Goal: Task Accomplishment & Management: Use online tool/utility

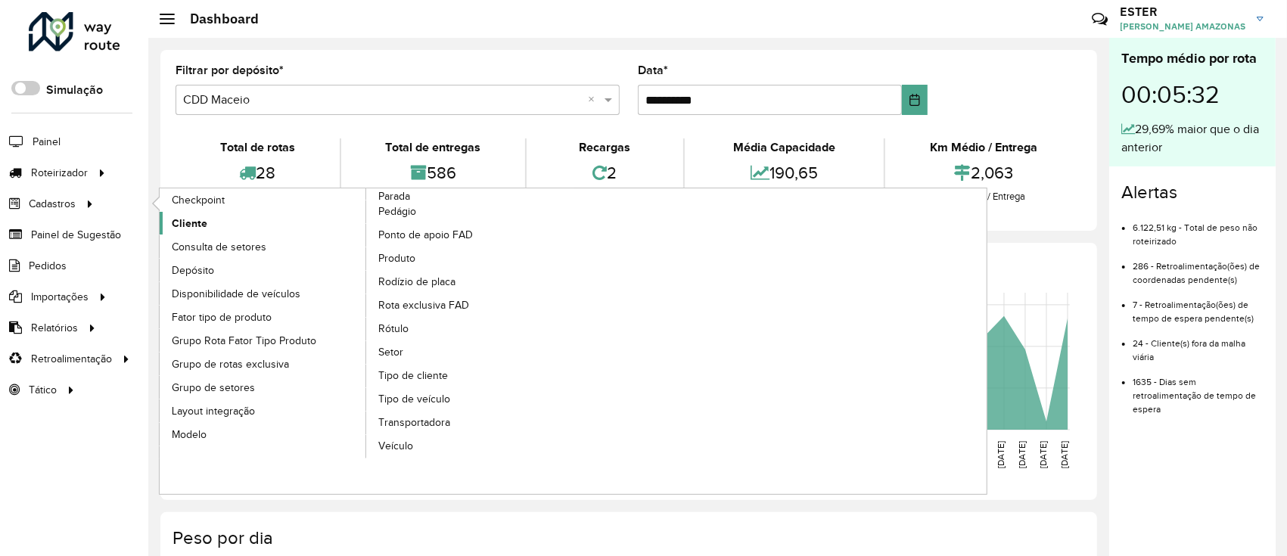
click at [193, 220] on span "Cliente" at bounding box center [190, 224] width 36 height 16
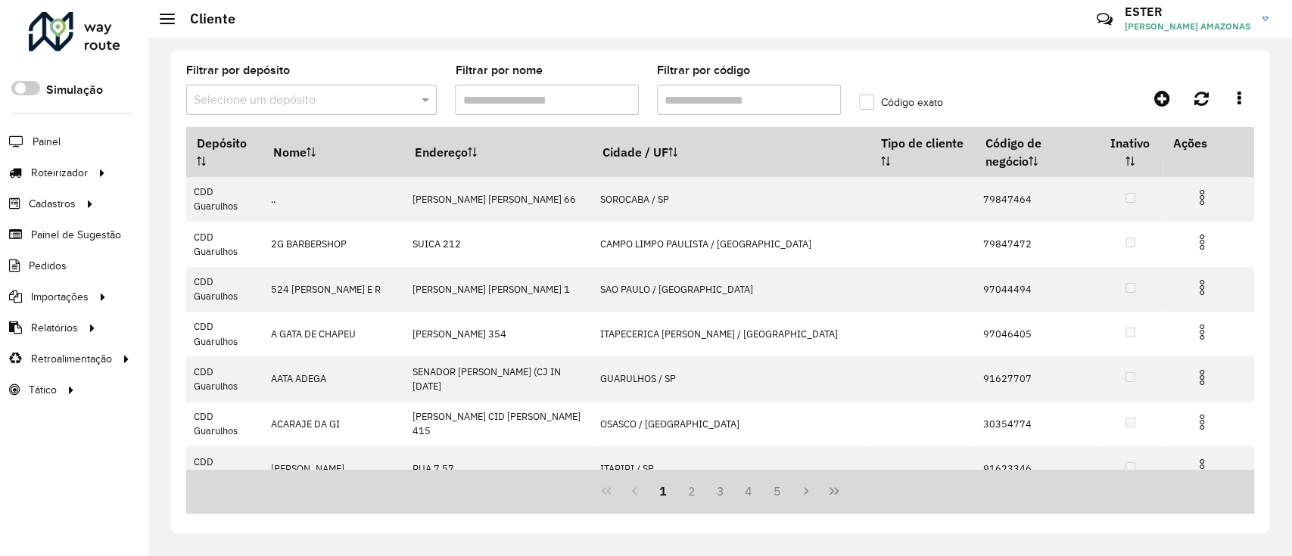
click at [337, 96] on input "text" at bounding box center [296, 101] width 205 height 18
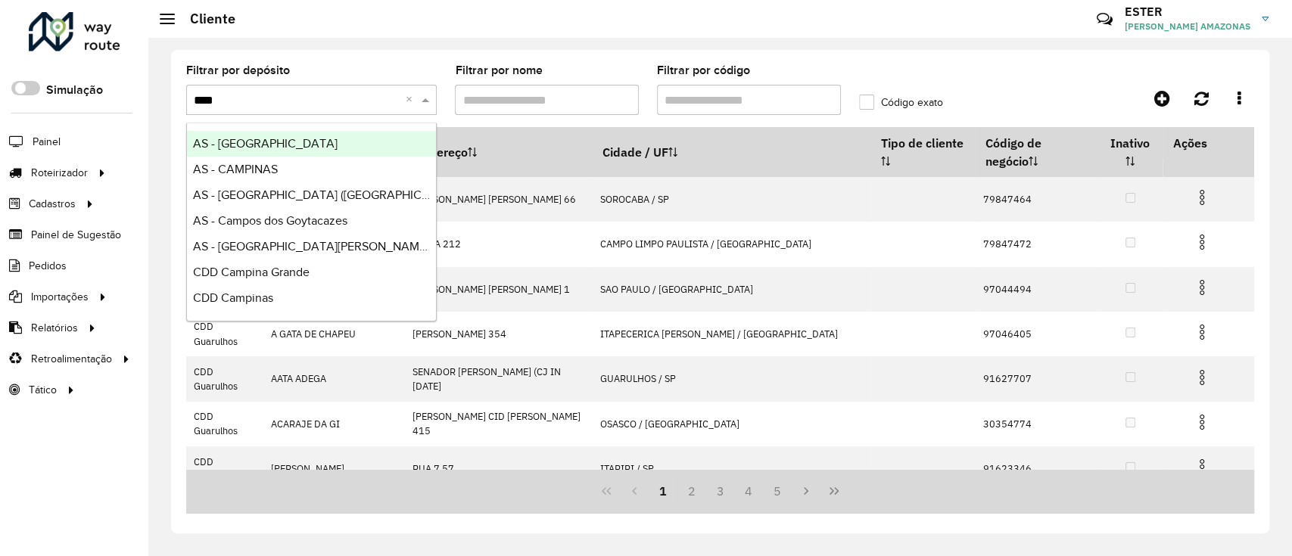
type input "*****"
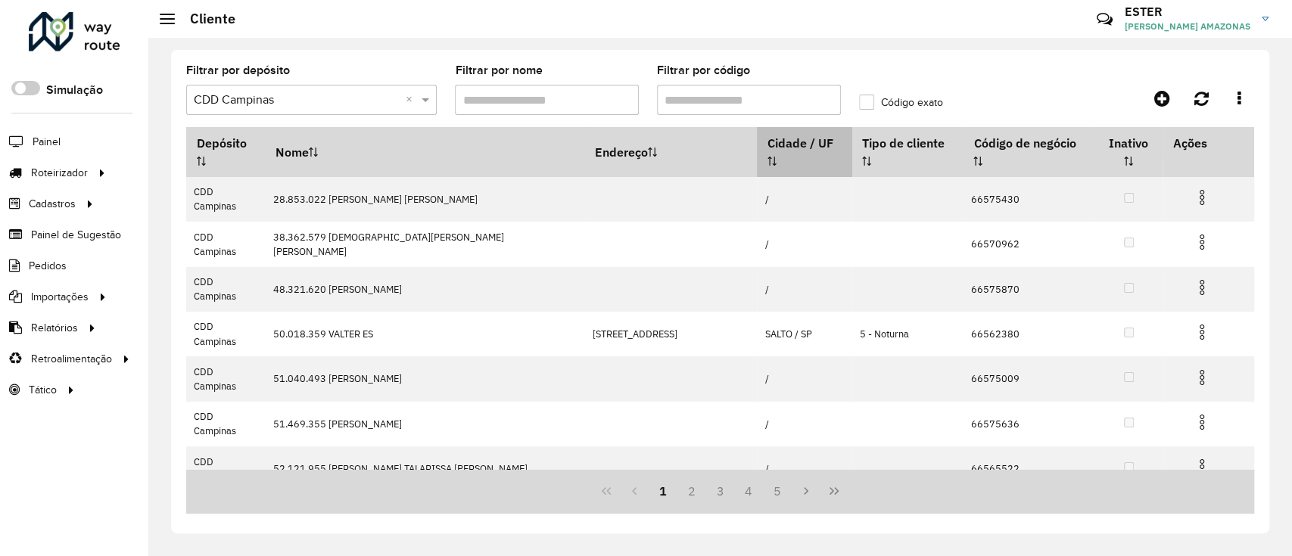
click at [767, 145] on th "Cidade / UF" at bounding box center [804, 152] width 95 height 50
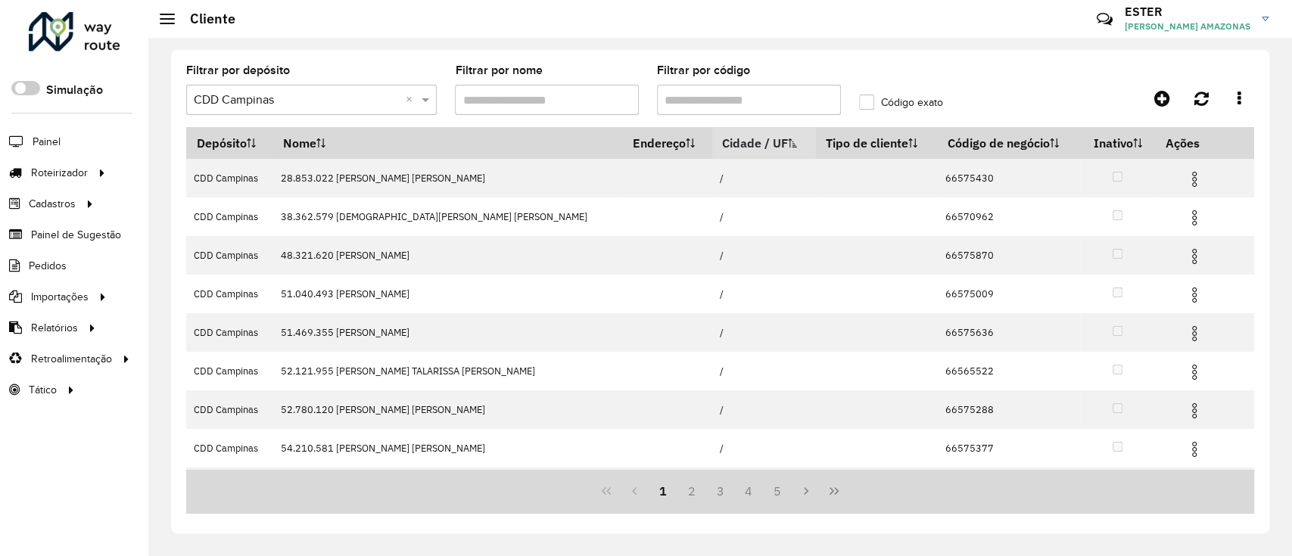
click at [788, 145] on icon at bounding box center [792, 142] width 9 height 9
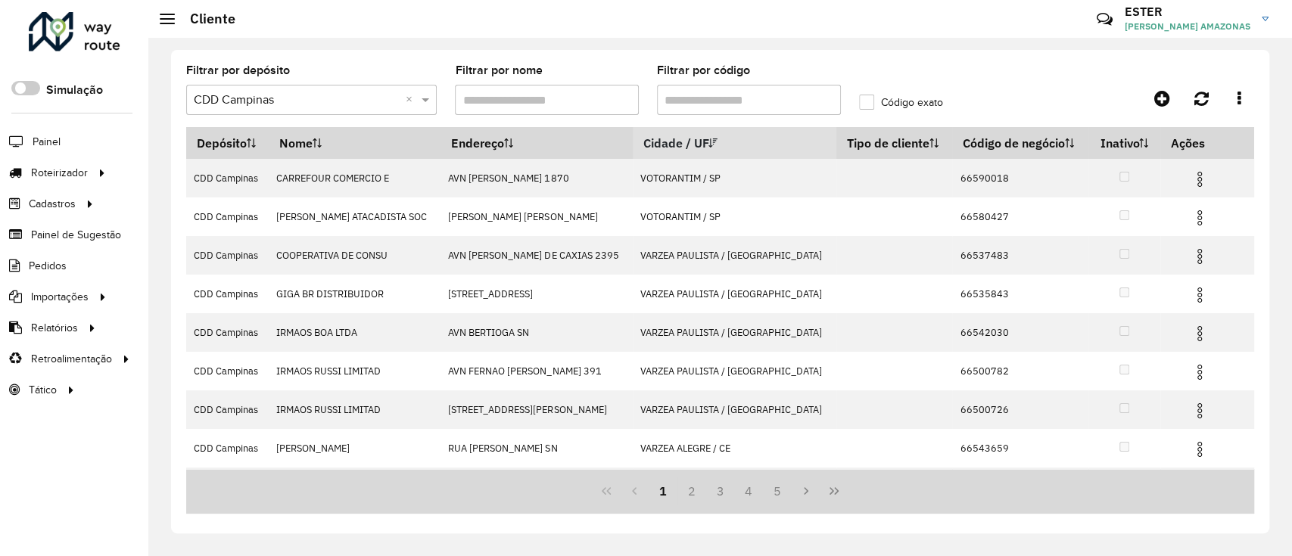
click at [734, 145] on th "Cidade / UF" at bounding box center [735, 143] width 204 height 32
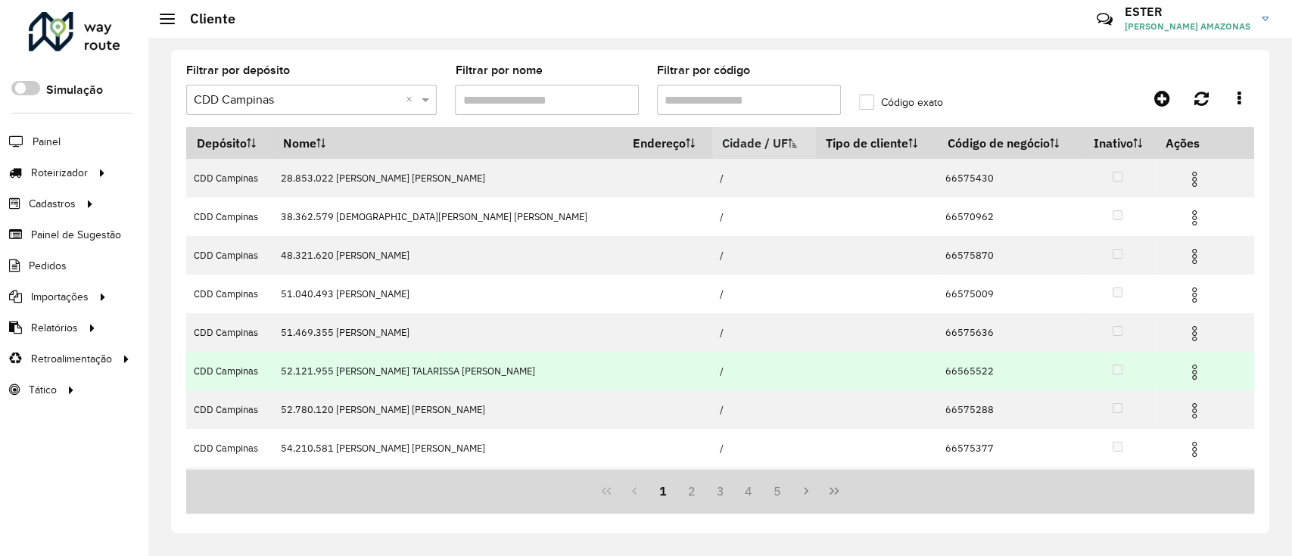
scroll to position [151, 0]
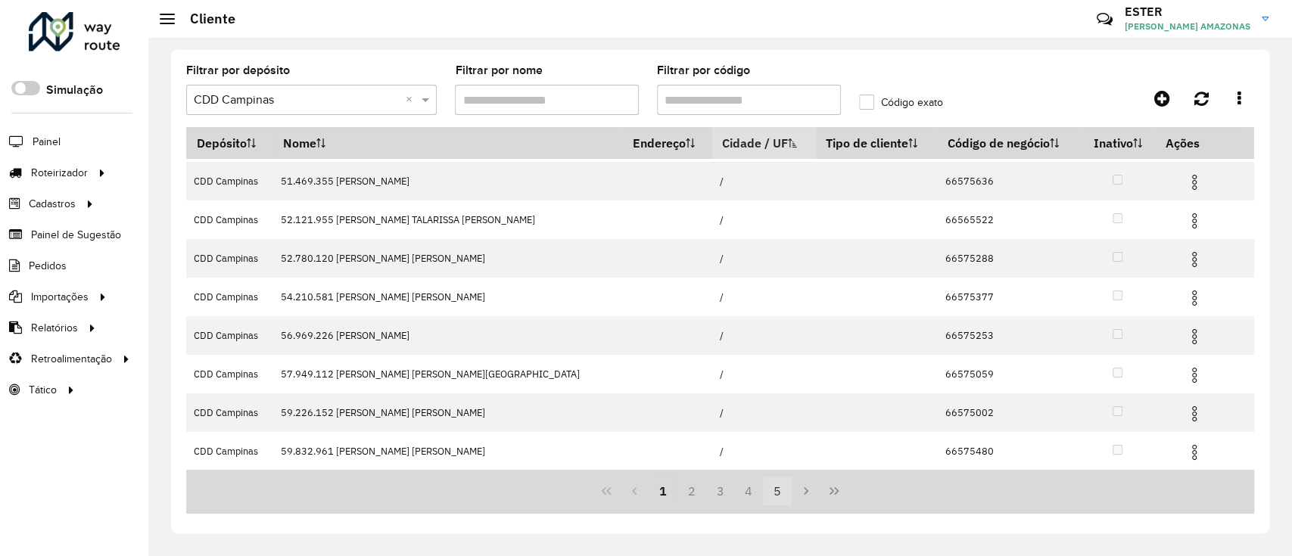
click at [752, 493] on button "4" at bounding box center [748, 491] width 29 height 29
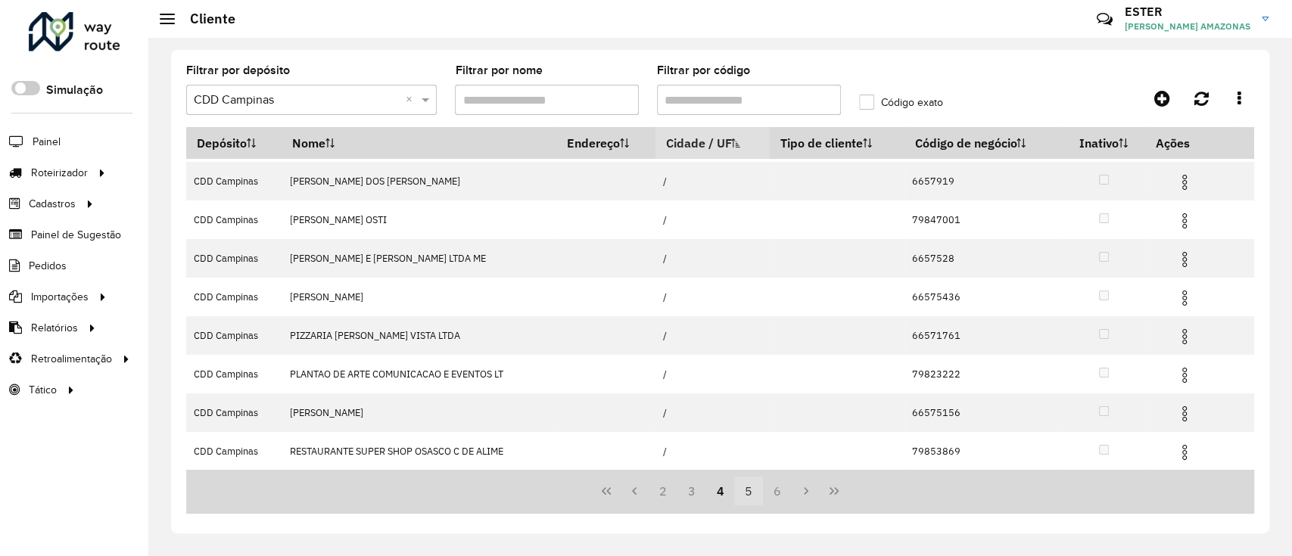
scroll to position [0, 0]
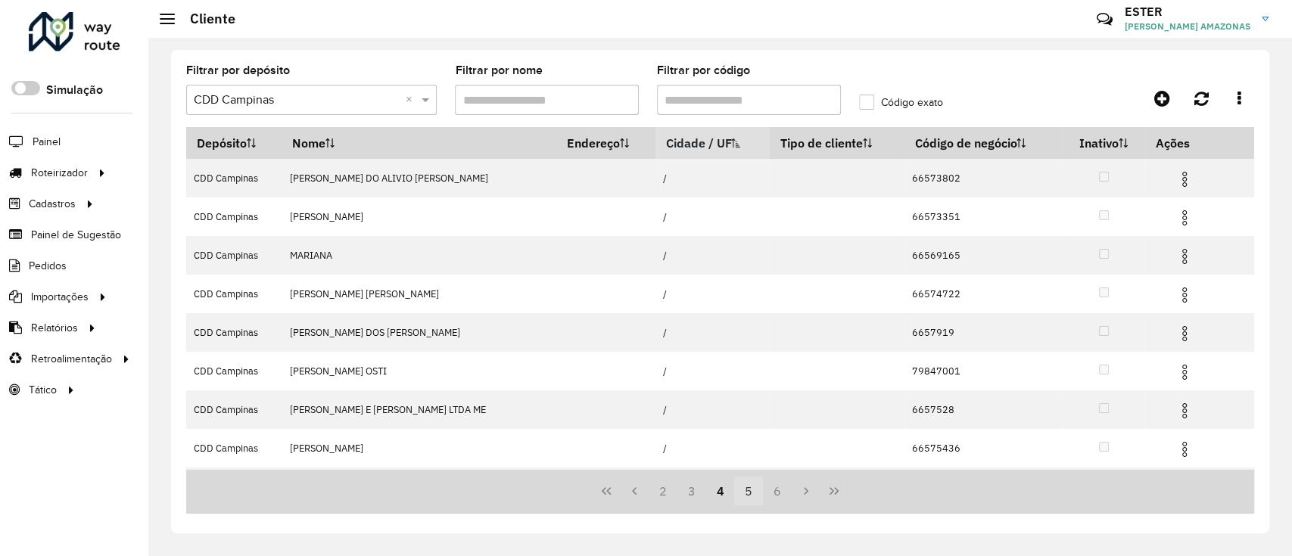
click at [746, 490] on button "5" at bounding box center [748, 491] width 29 height 29
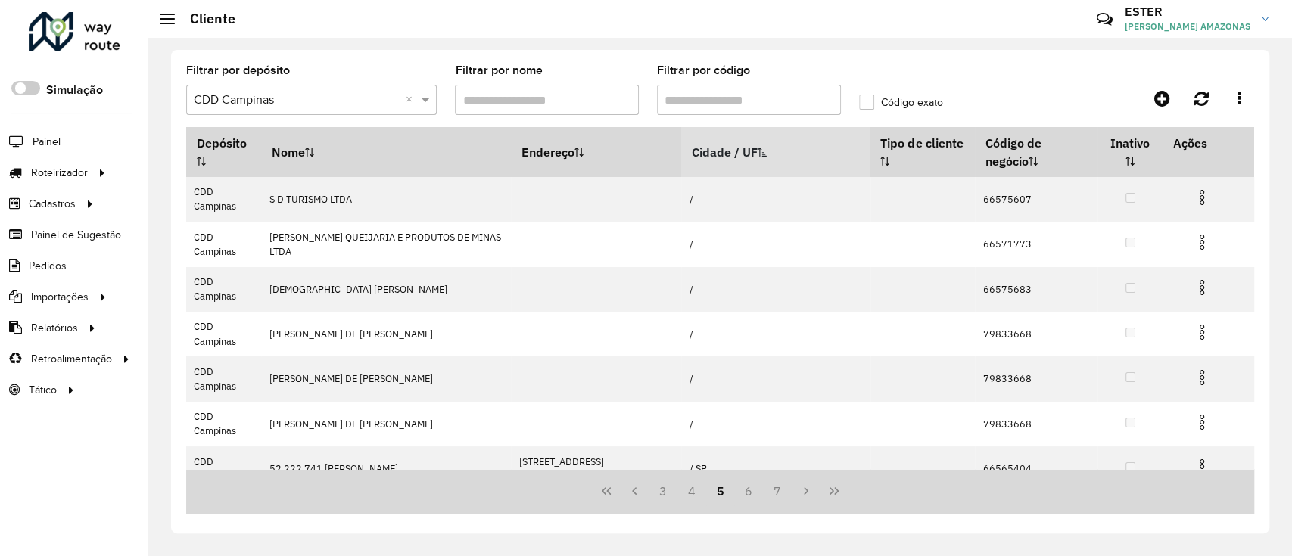
click at [746, 490] on button "6" at bounding box center [748, 491] width 29 height 29
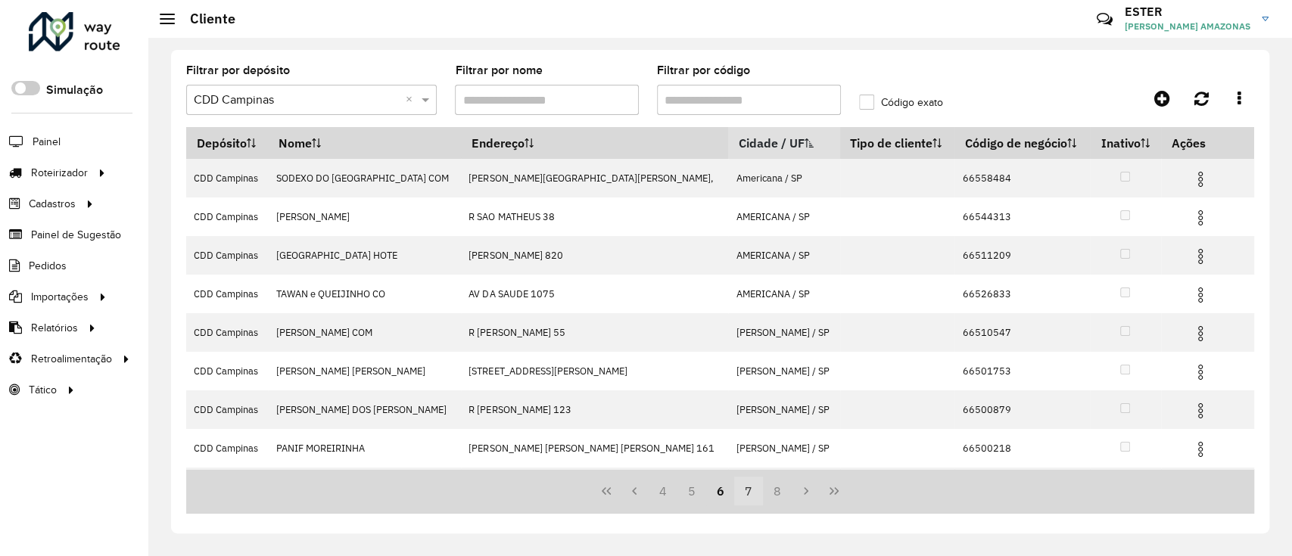
click at [754, 491] on button "7" at bounding box center [748, 491] width 29 height 29
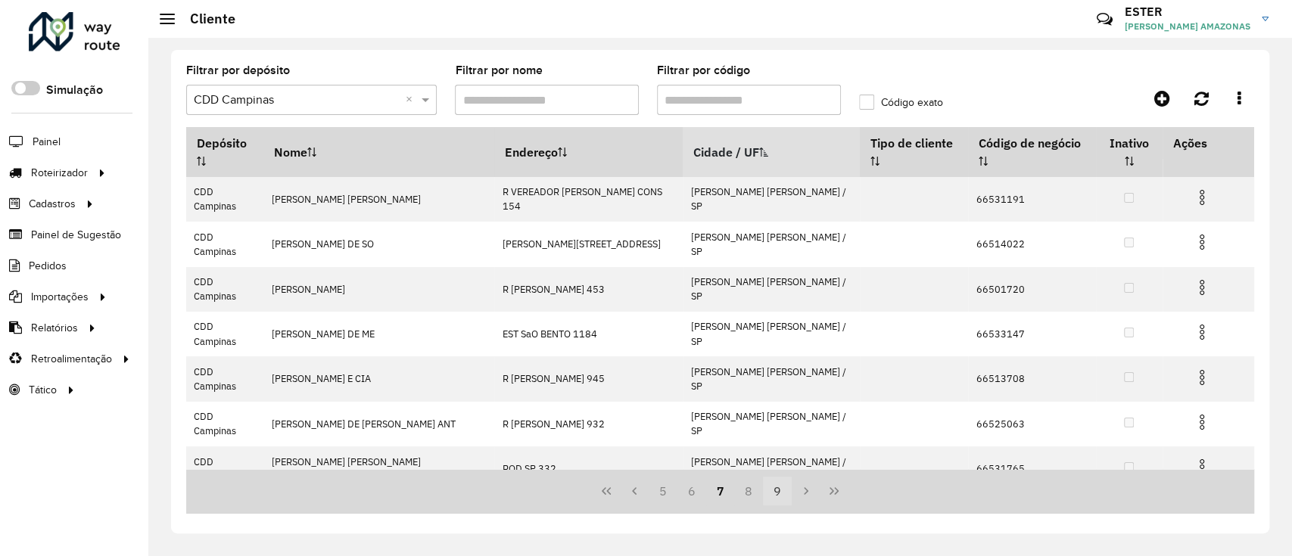
click at [782, 493] on button "9" at bounding box center [777, 491] width 29 height 29
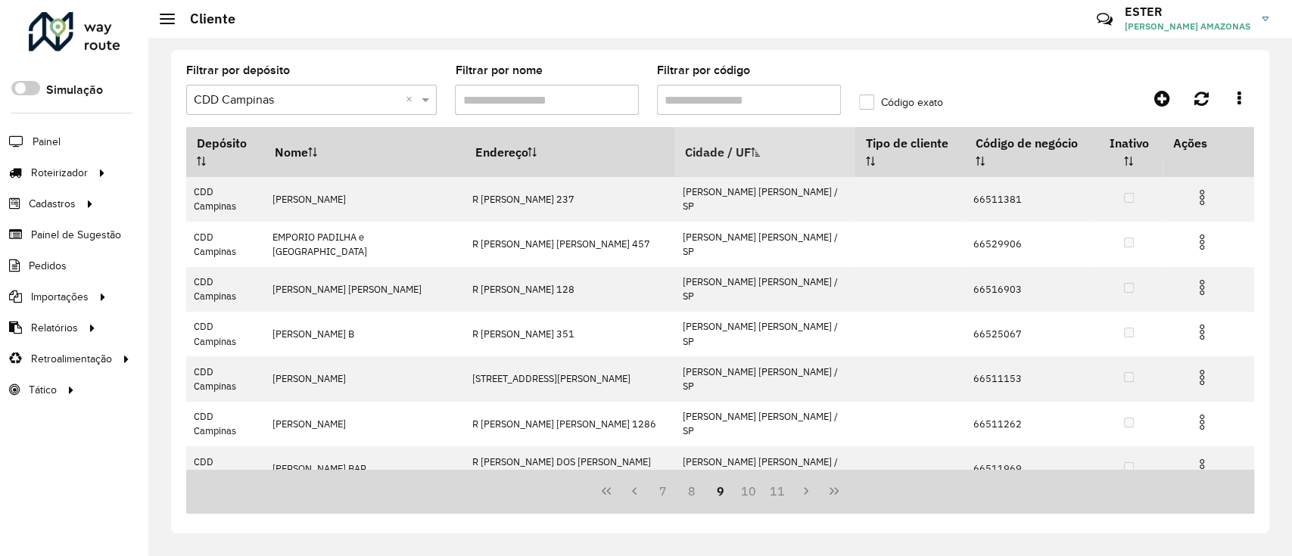
click at [782, 493] on button "11" at bounding box center [777, 491] width 29 height 29
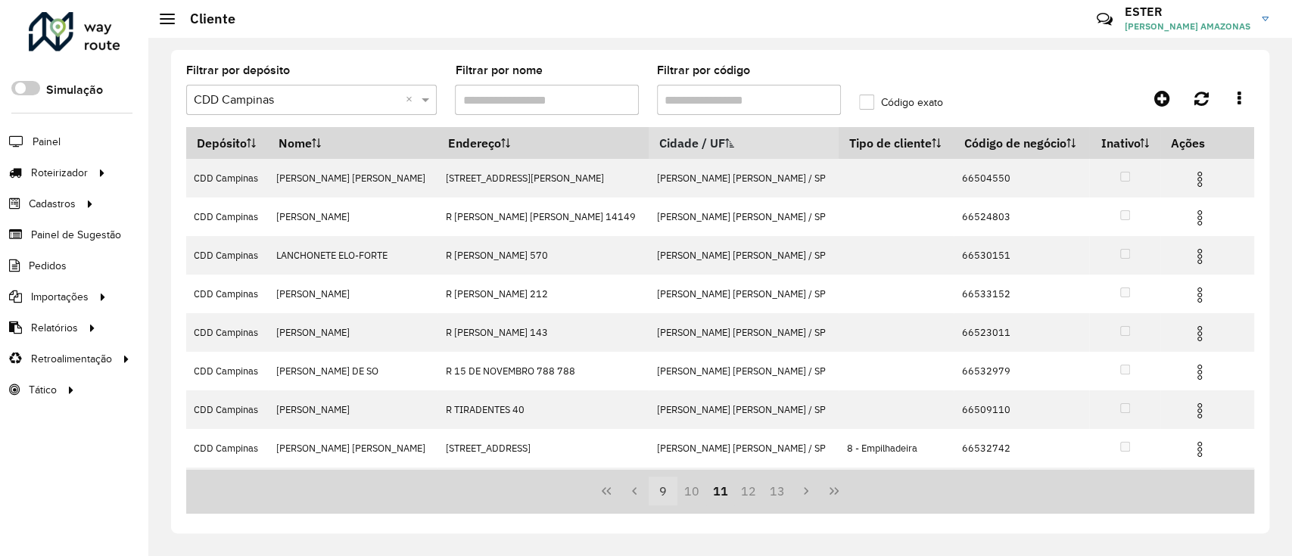
click at [782, 493] on button "13" at bounding box center [777, 491] width 29 height 29
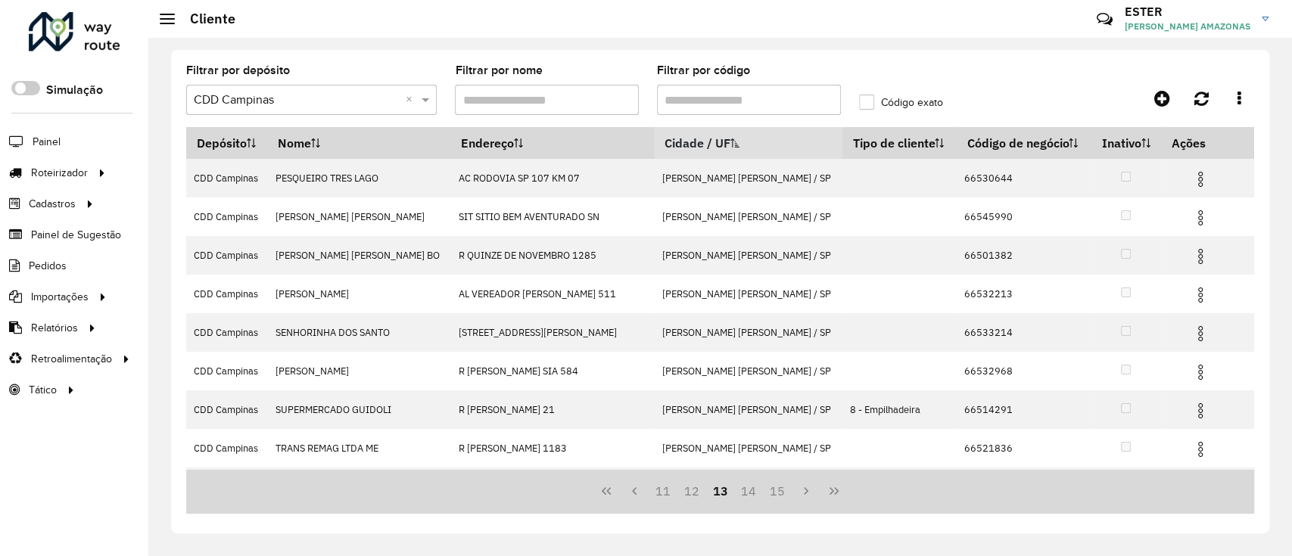
click at [782, 493] on button "15" at bounding box center [777, 491] width 29 height 29
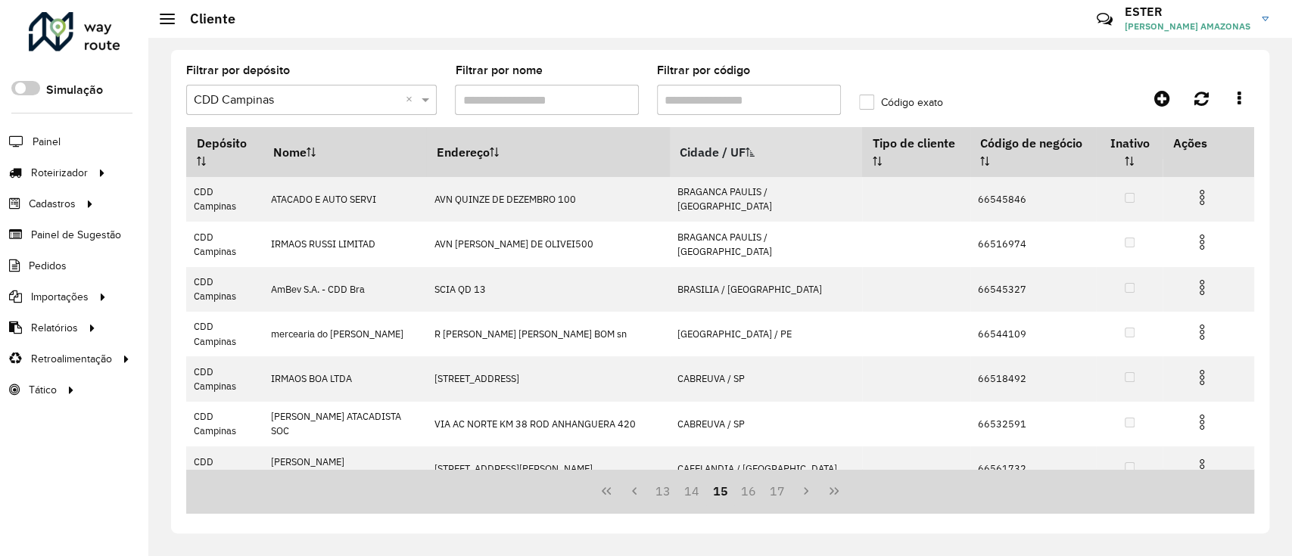
click at [782, 493] on button "17" at bounding box center [777, 491] width 29 height 29
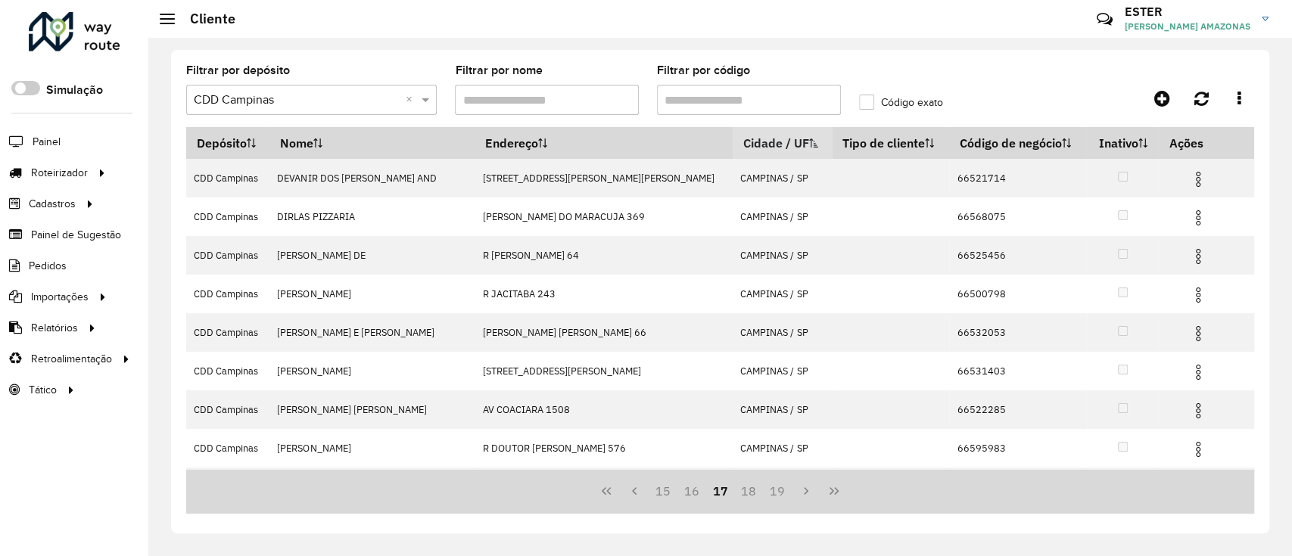
click at [782, 493] on button "19" at bounding box center [777, 491] width 29 height 29
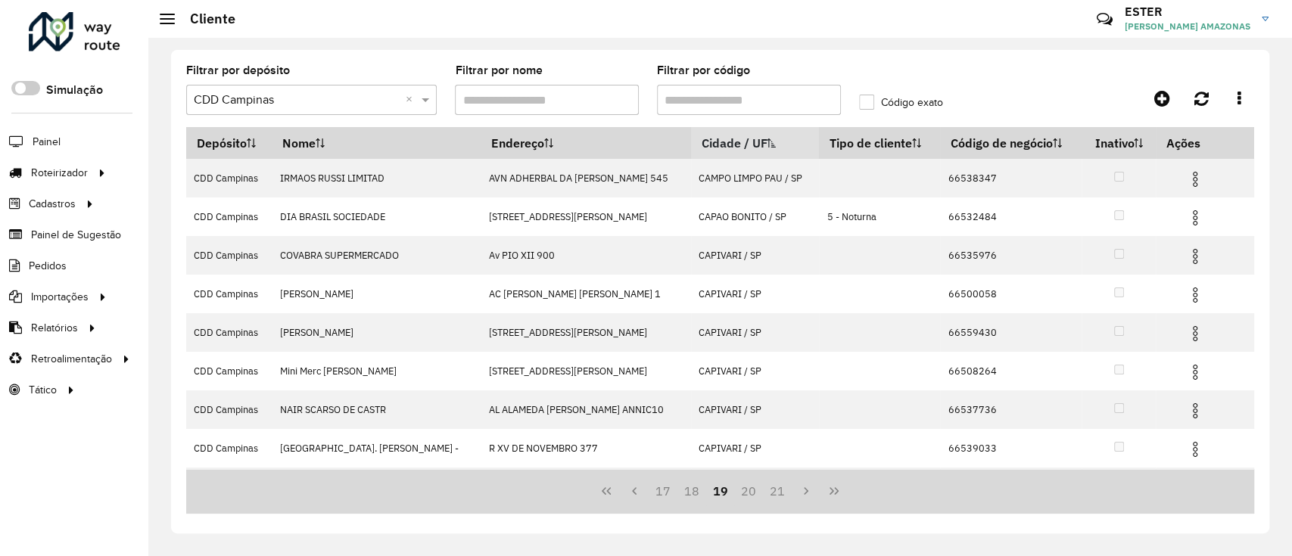
click at [782, 493] on button "21" at bounding box center [777, 491] width 29 height 29
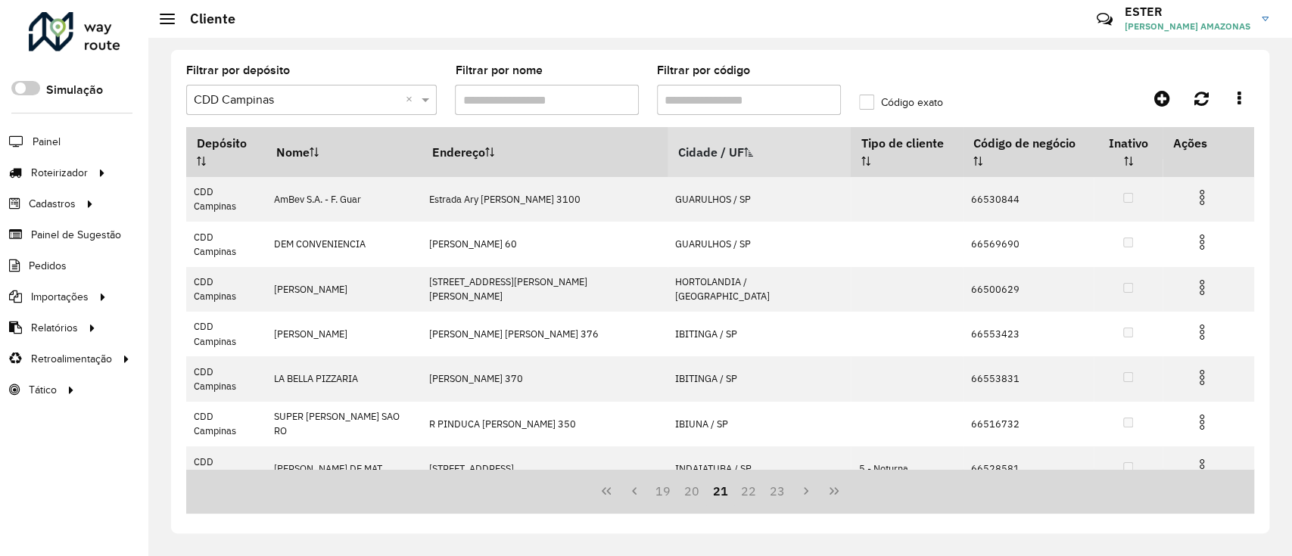
click at [782, 493] on button "23" at bounding box center [777, 491] width 29 height 29
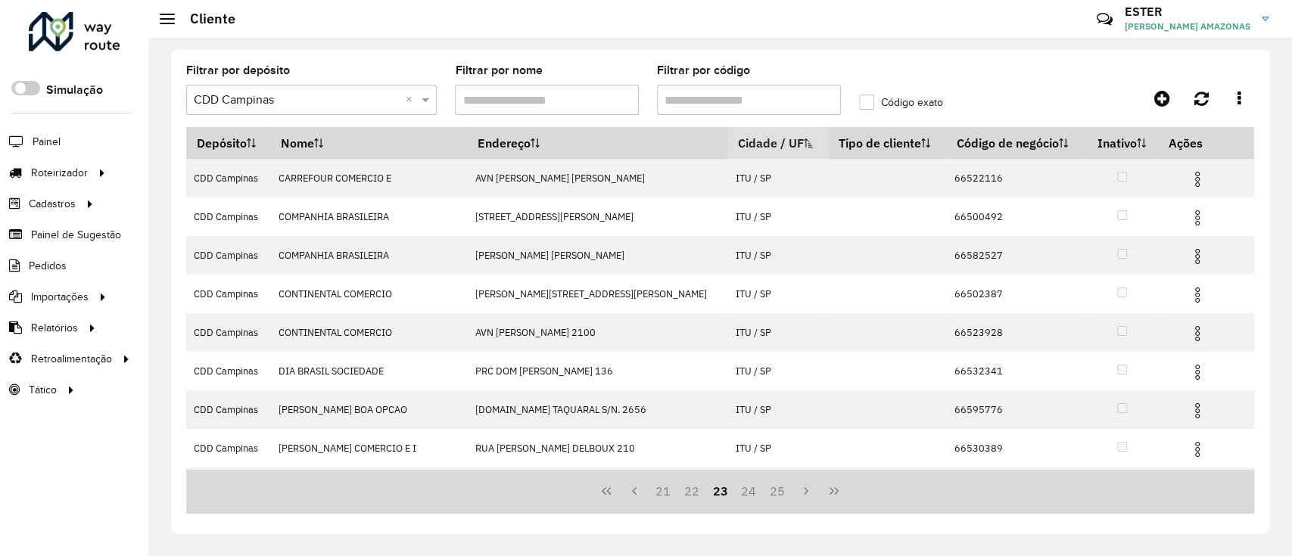
click at [782, 493] on button "25" at bounding box center [777, 491] width 29 height 29
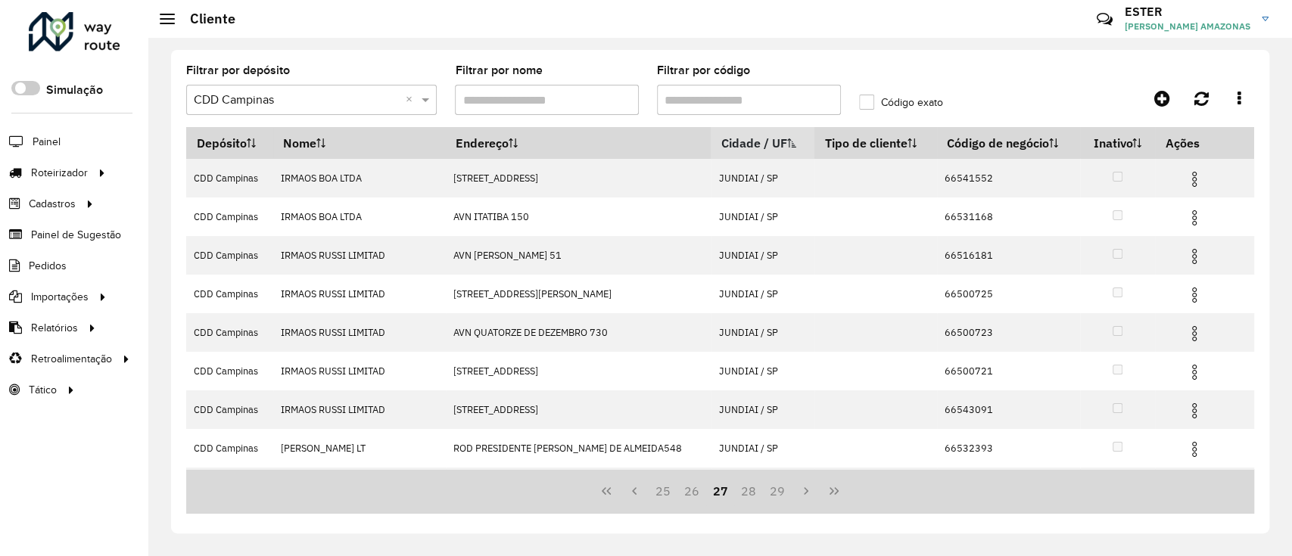
click at [782, 493] on button "29" at bounding box center [777, 491] width 29 height 29
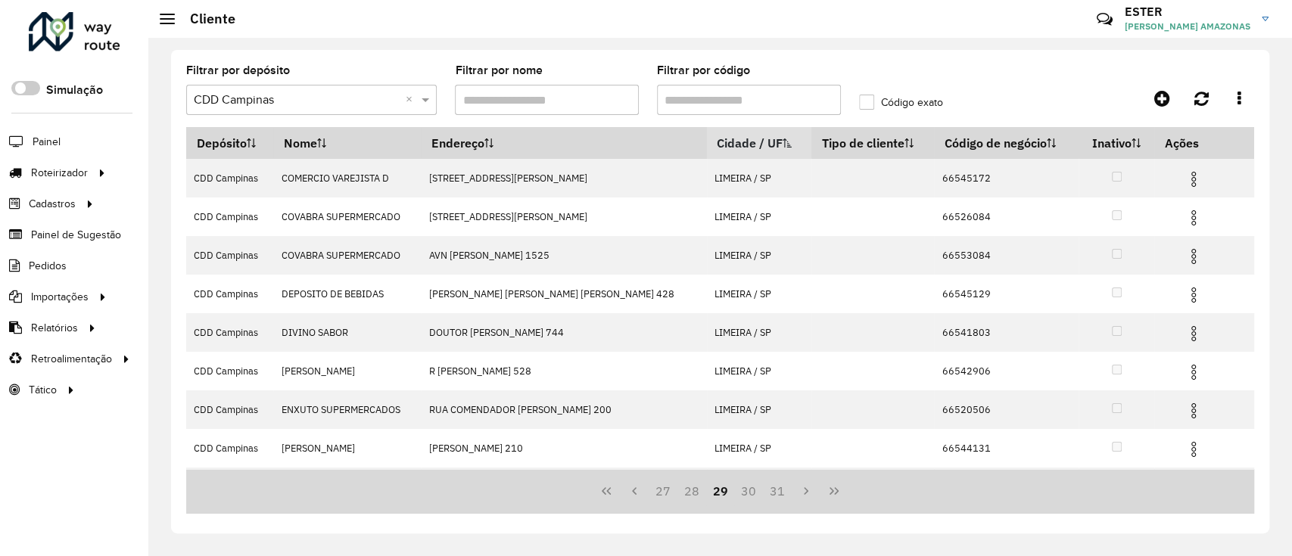
click at [782, 493] on button "31" at bounding box center [777, 491] width 29 height 29
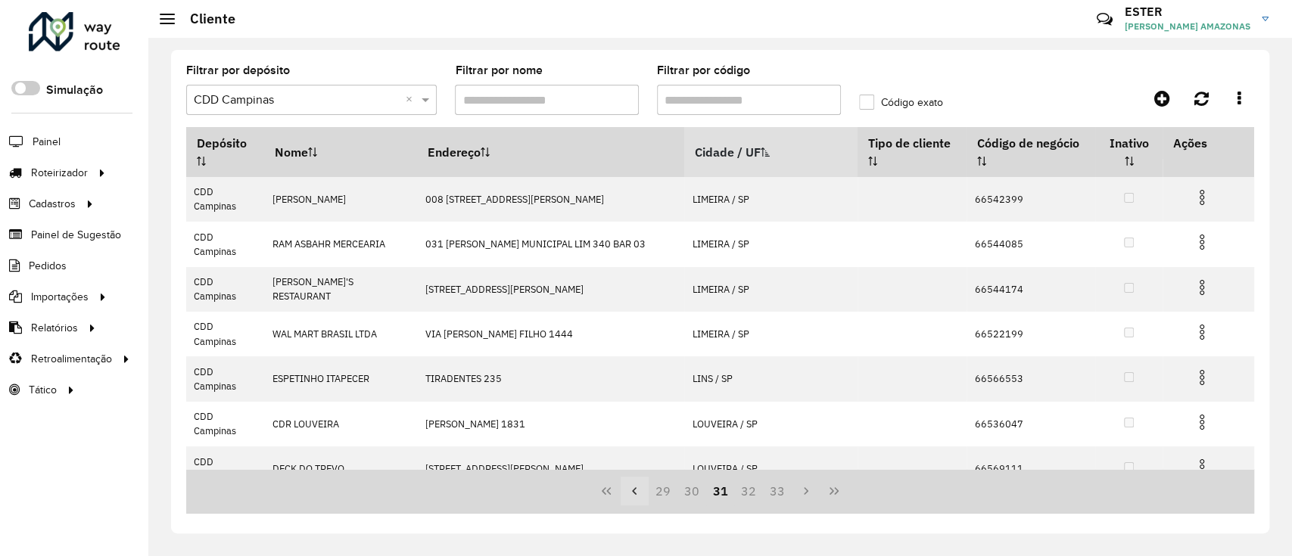
click at [633, 489] on icon "Previous Page" at bounding box center [634, 491] width 12 height 12
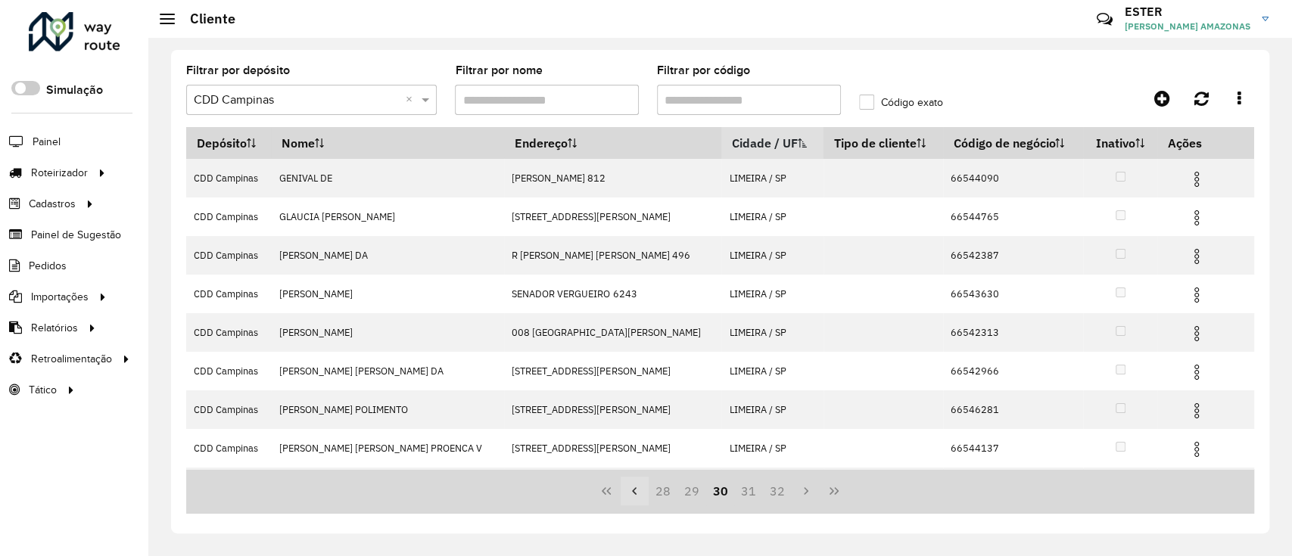
click at [633, 489] on icon "Previous Page" at bounding box center [634, 491] width 12 height 12
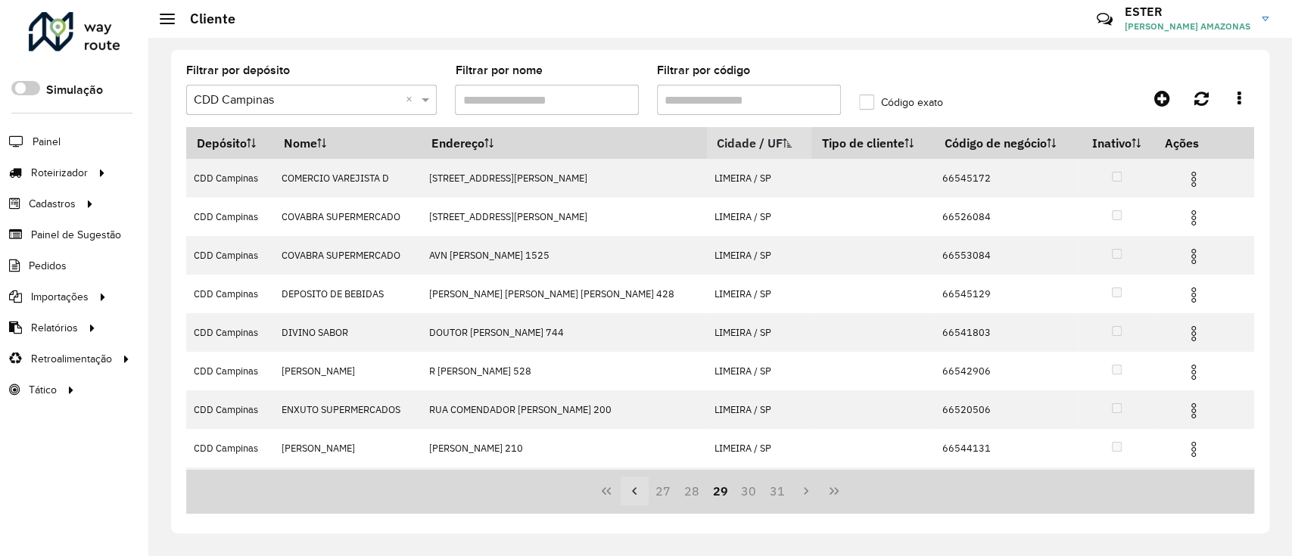
click at [633, 489] on icon "Previous Page" at bounding box center [634, 491] width 12 height 12
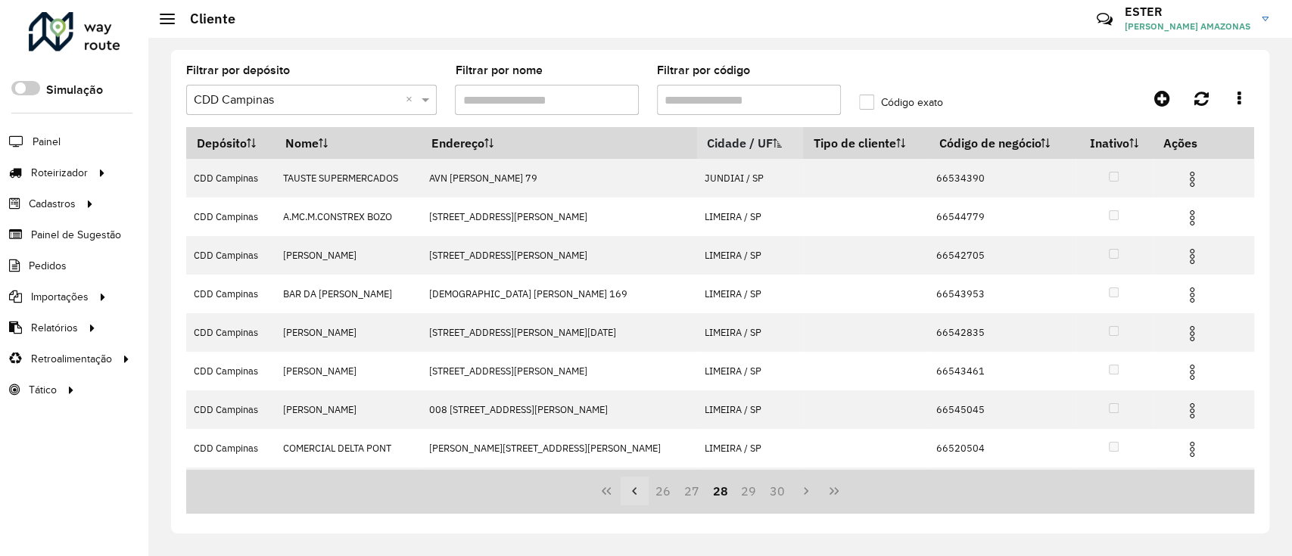
click at [633, 489] on icon "Previous Page" at bounding box center [634, 491] width 12 height 12
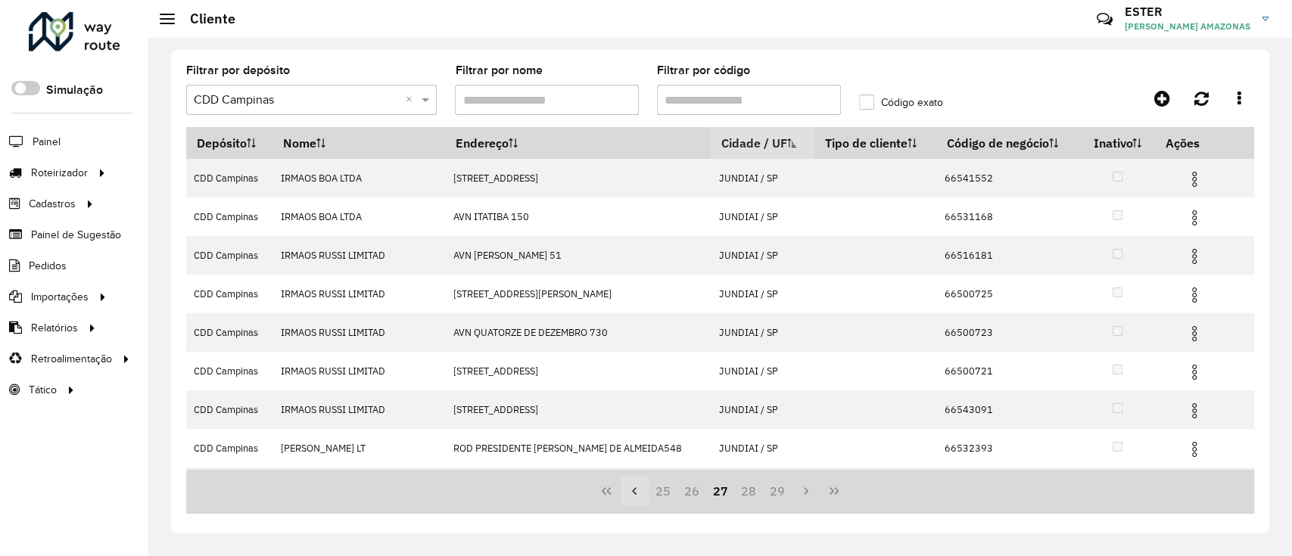
click at [633, 489] on icon "Previous Page" at bounding box center [634, 491] width 12 height 12
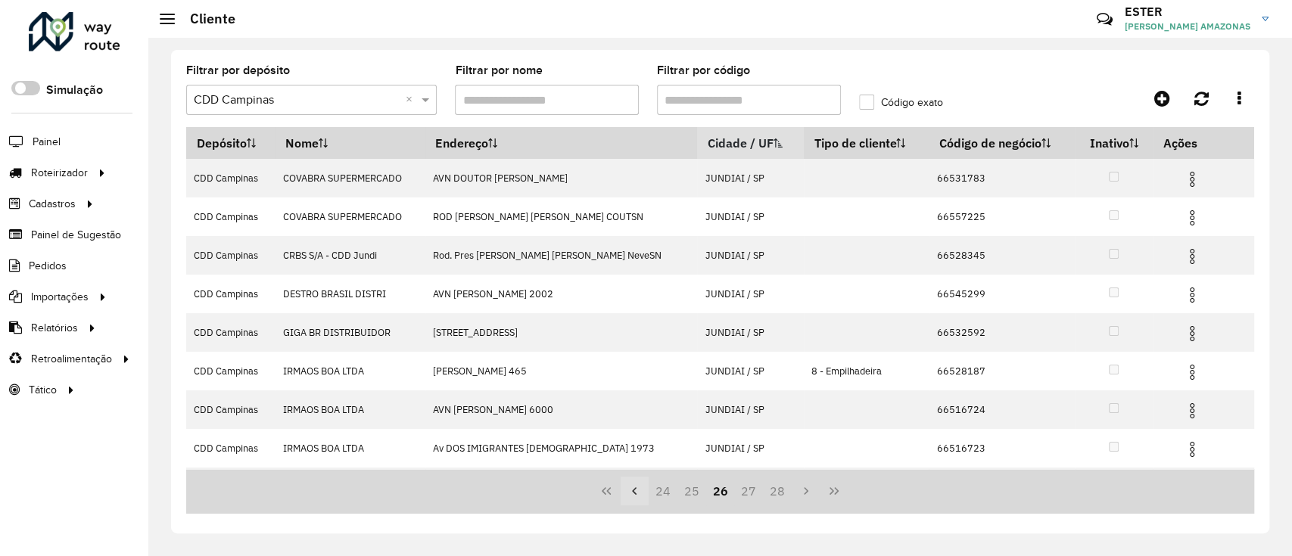
click at [633, 489] on icon "Previous Page" at bounding box center [634, 491] width 12 height 12
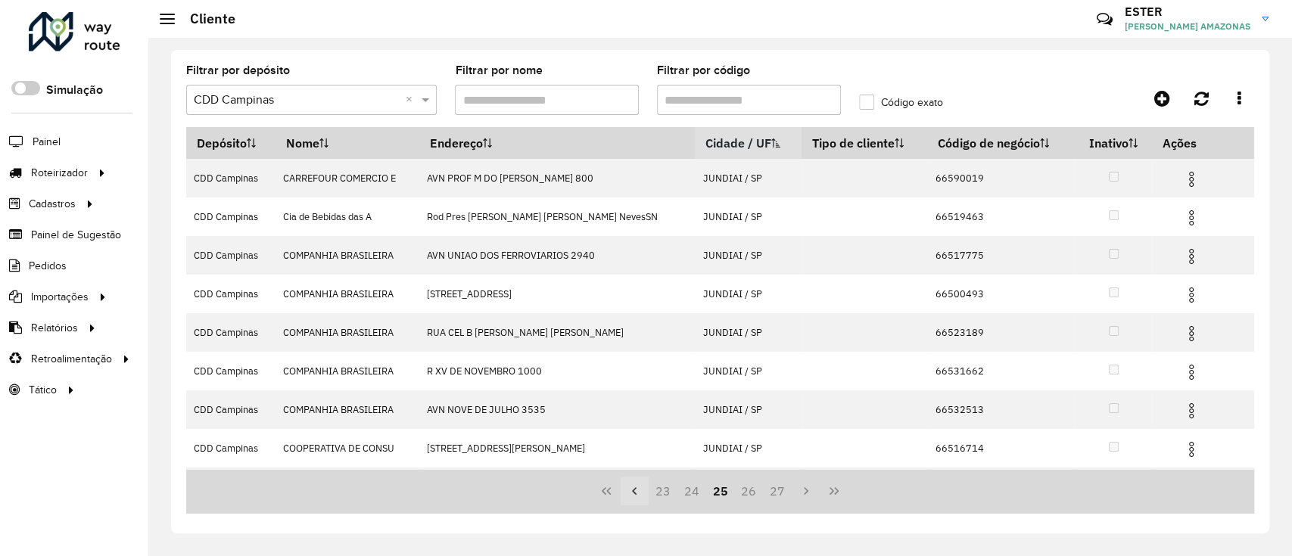
click at [633, 489] on icon "Previous Page" at bounding box center [634, 491] width 12 height 12
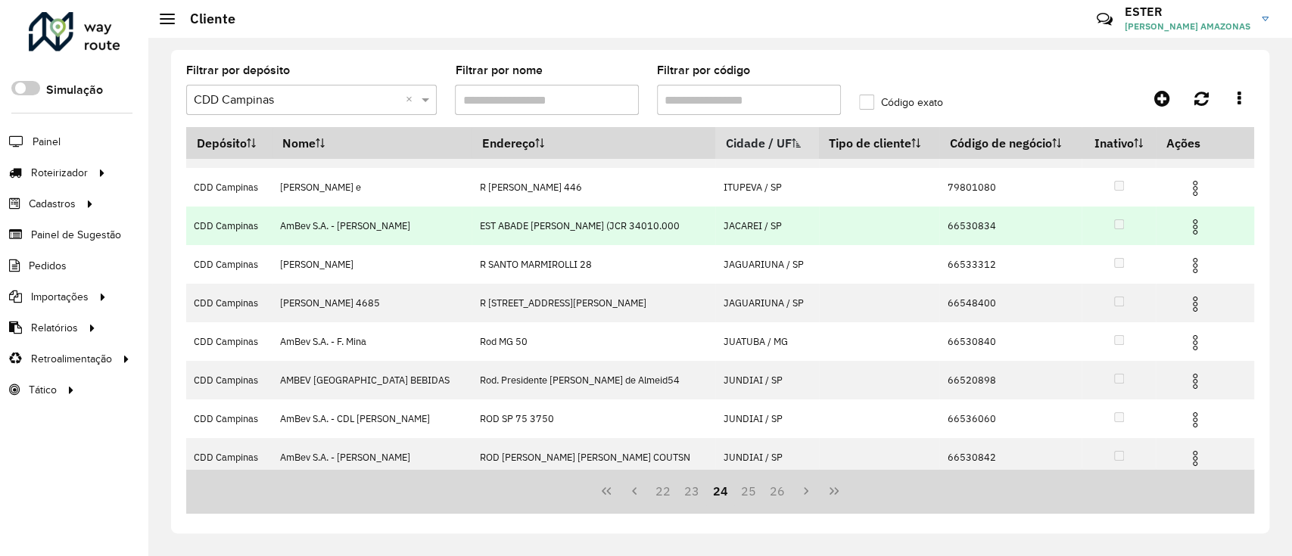
scroll to position [105, 0]
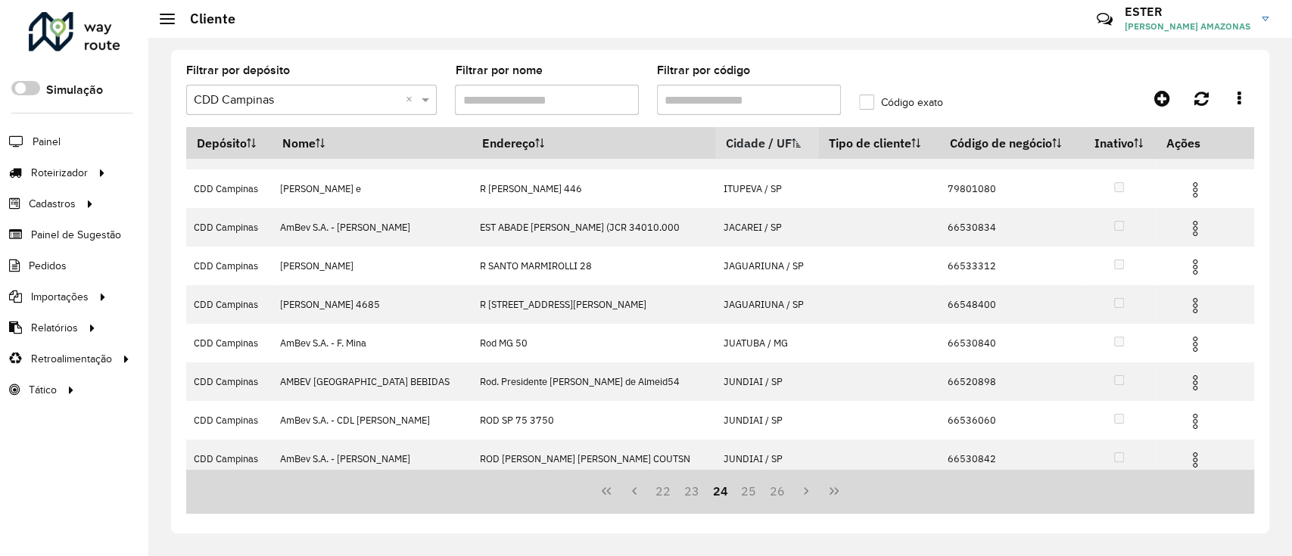
click at [589, 104] on input "Filtrar por nome" at bounding box center [547, 100] width 184 height 30
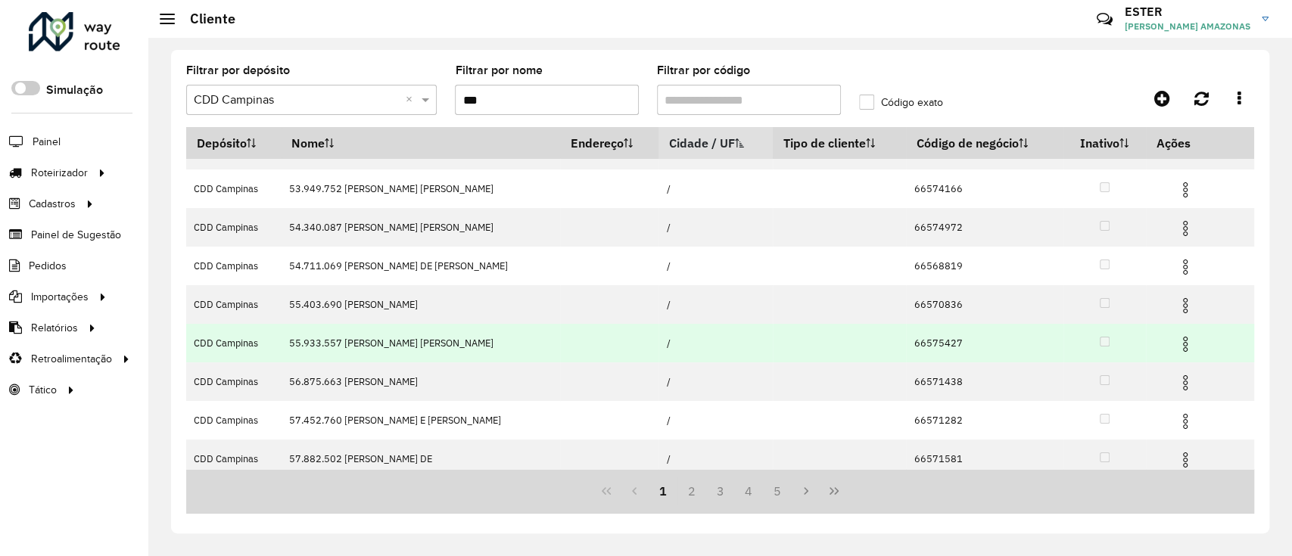
scroll to position [0, 0]
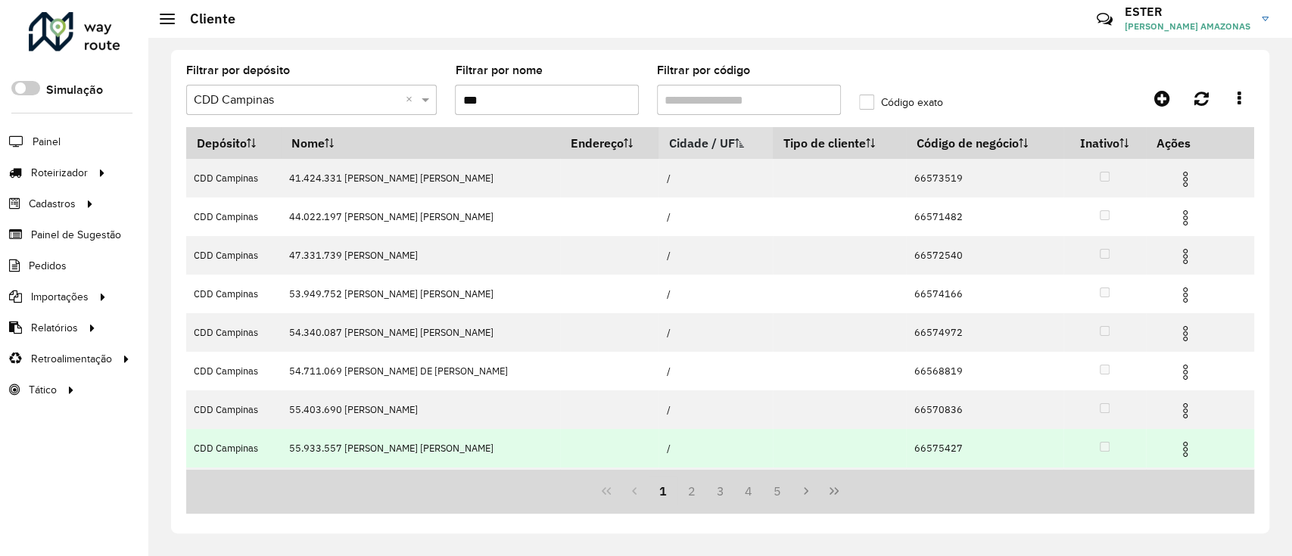
type input "***"
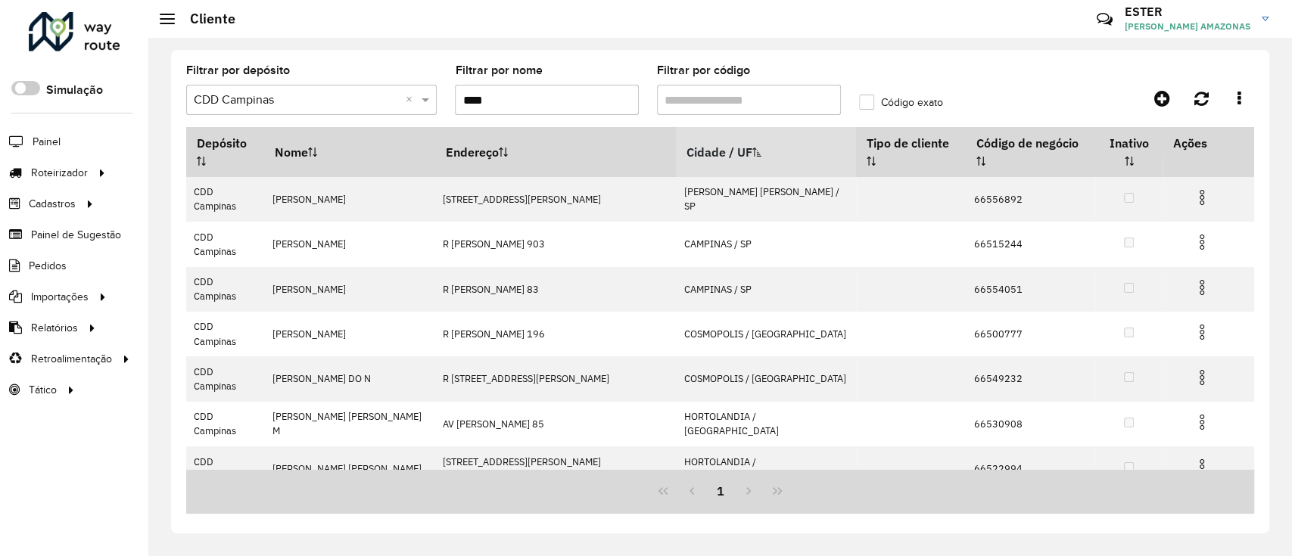
click at [546, 101] on input "***" at bounding box center [547, 100] width 184 height 30
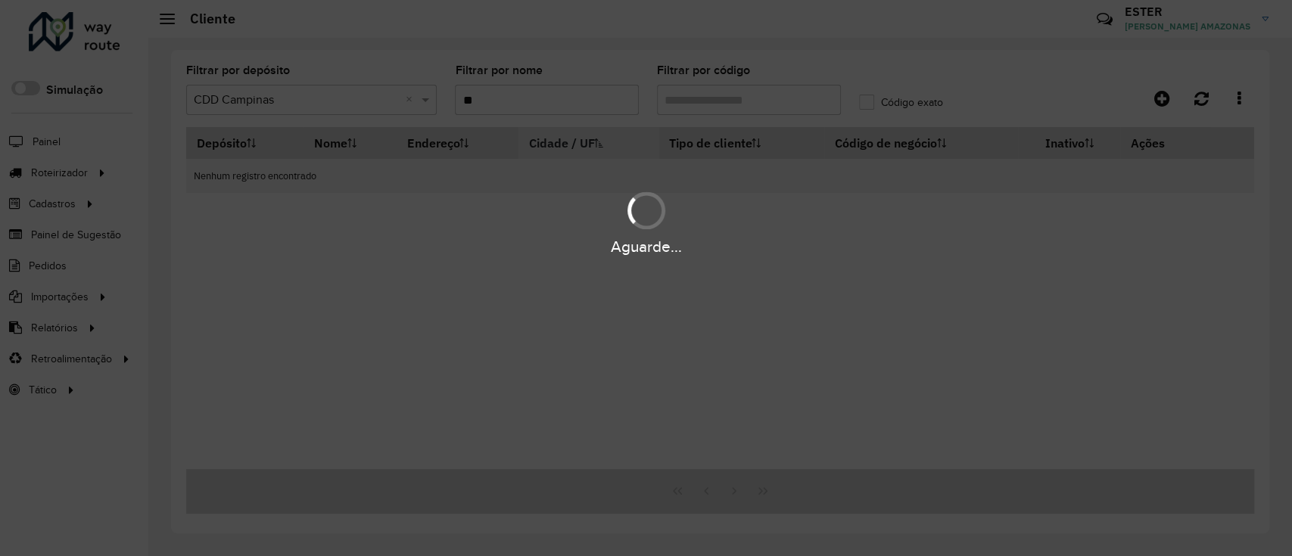
type input "*"
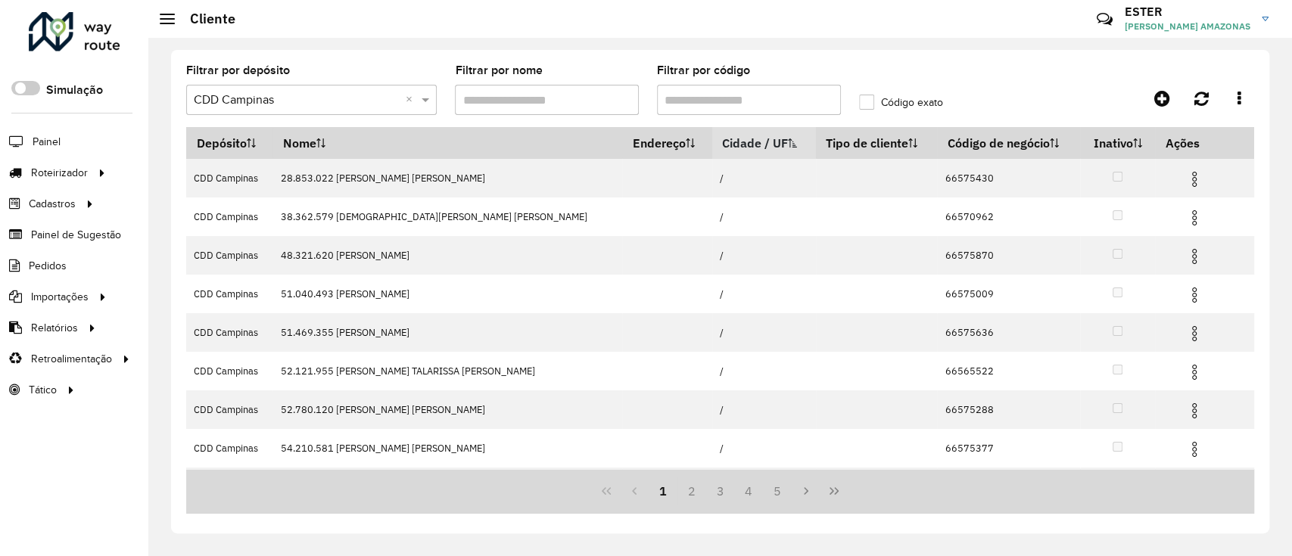
click at [658, 99] on input "Filtrar por código" at bounding box center [749, 100] width 184 height 30
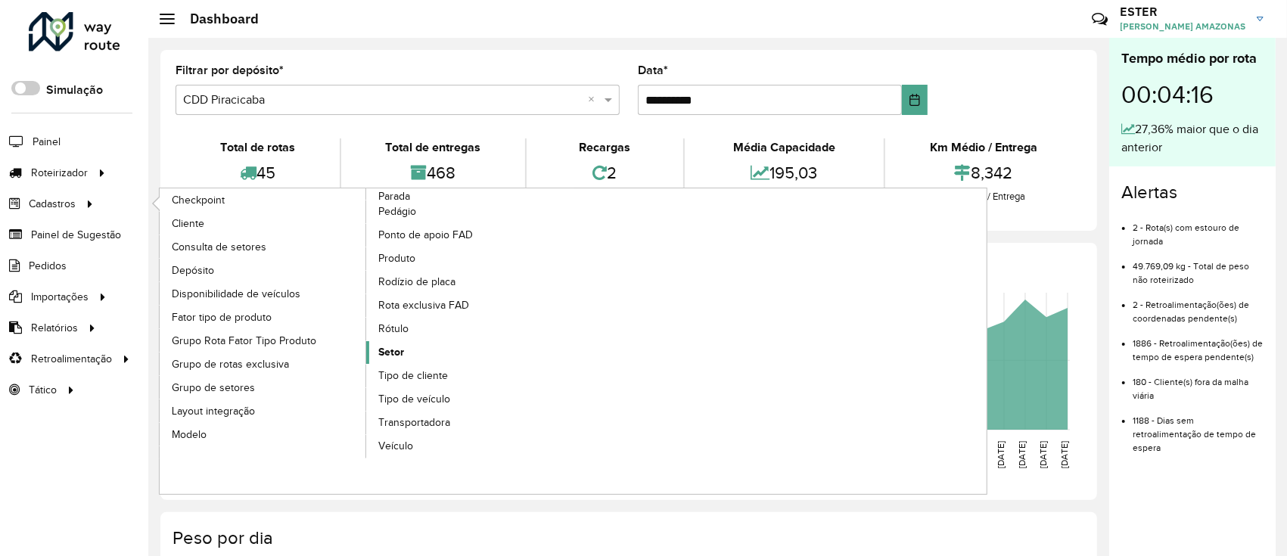
click at [423, 347] on link "Setor" at bounding box center [469, 352] width 207 height 23
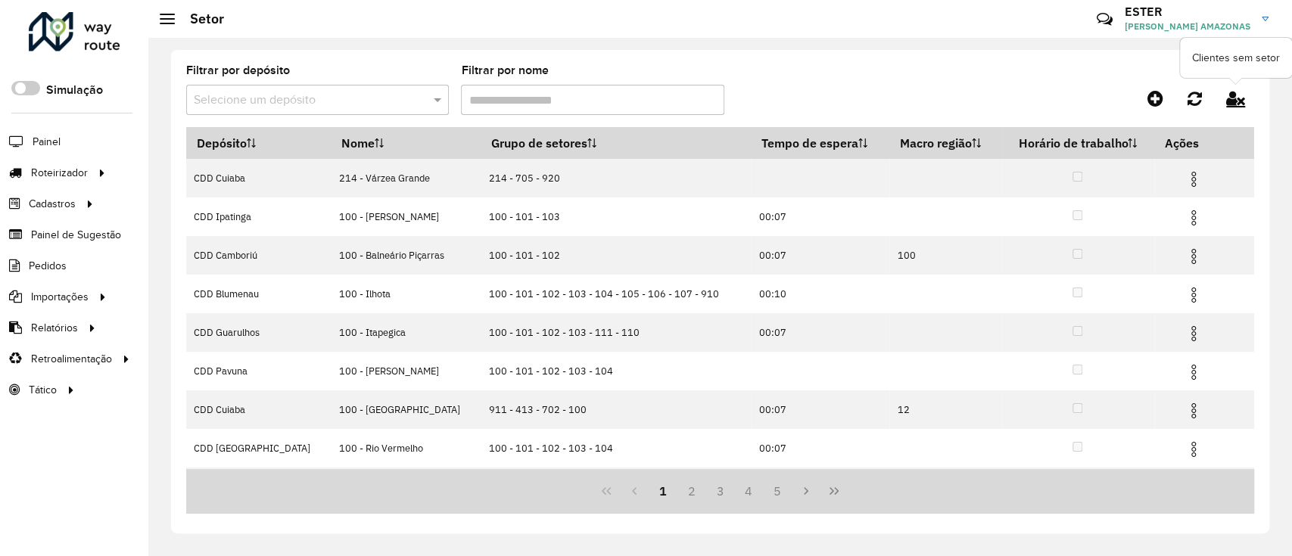
click at [1226, 99] on icon at bounding box center [1235, 98] width 19 height 17
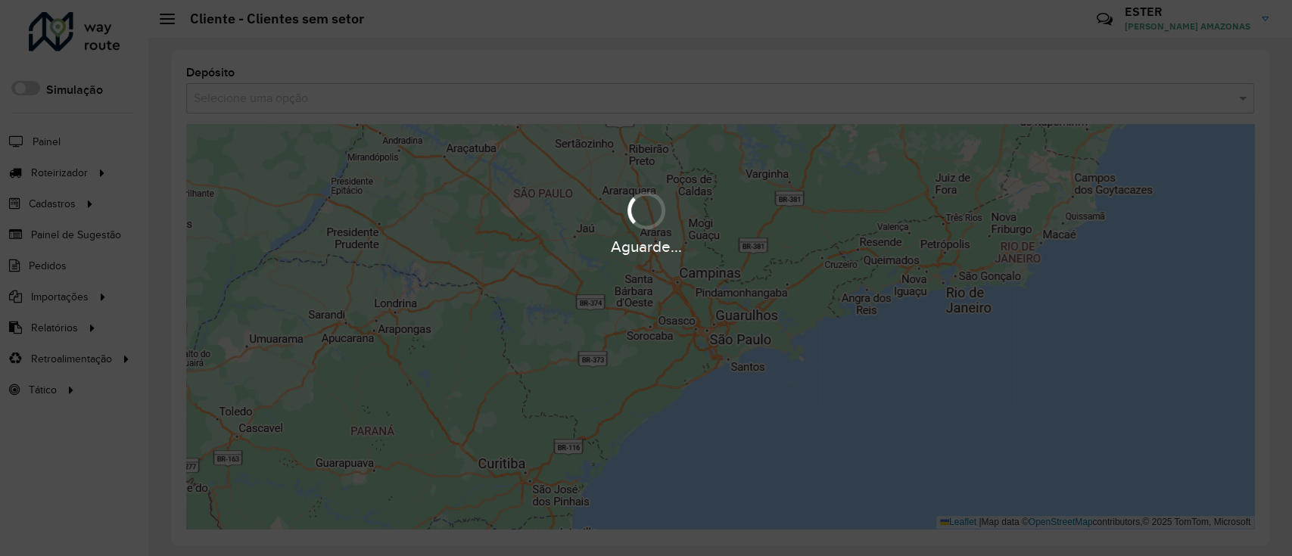
click at [883, 103] on div "Aguarde..." at bounding box center [646, 278] width 1292 height 556
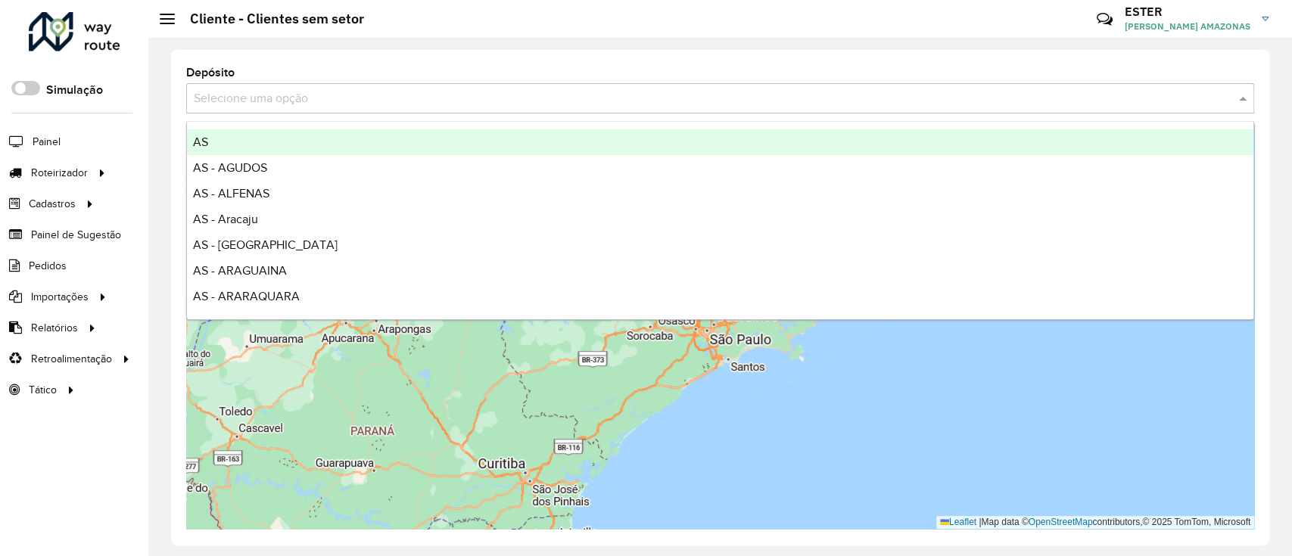
click at [883, 103] on input "text" at bounding box center [705, 99] width 1022 height 18
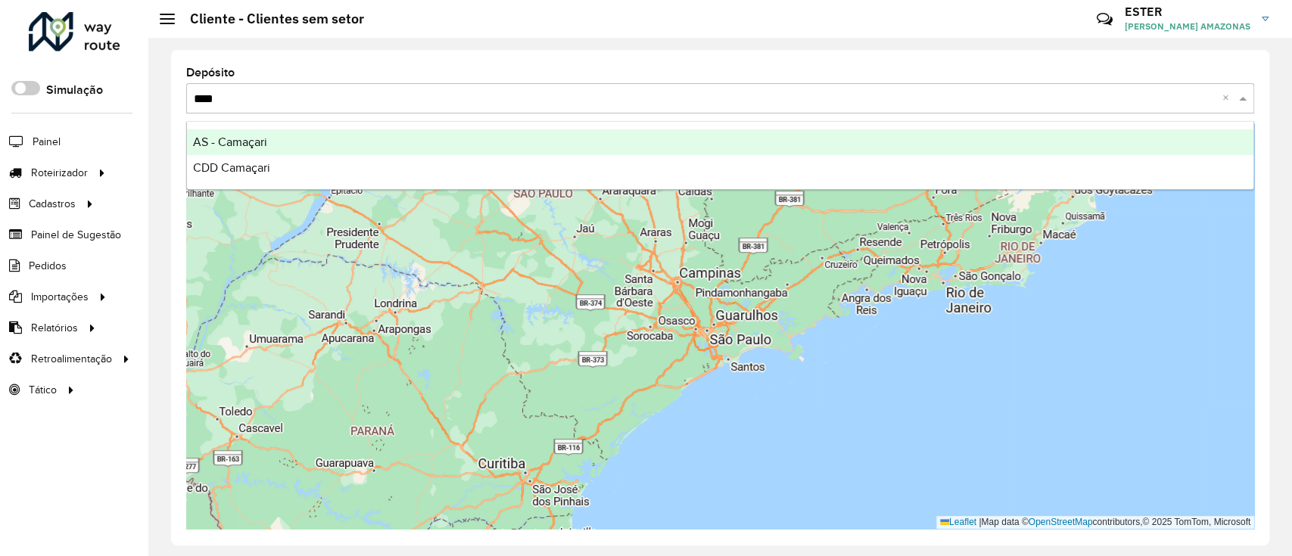
type input "*****"
